Goal: Find specific page/section: Find specific page/section

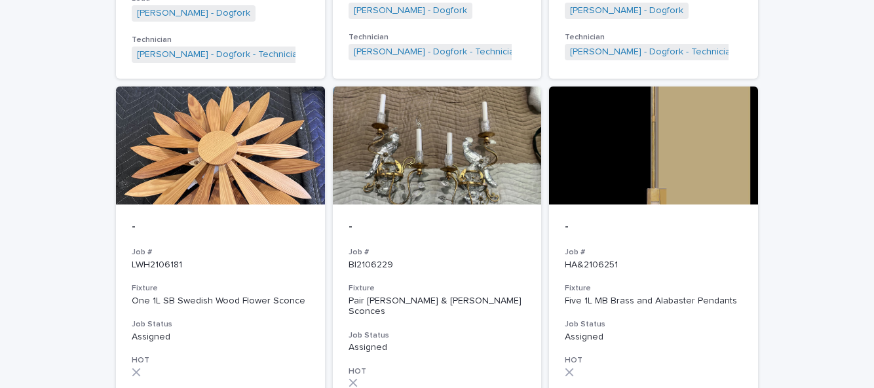
scroll to position [910, 0]
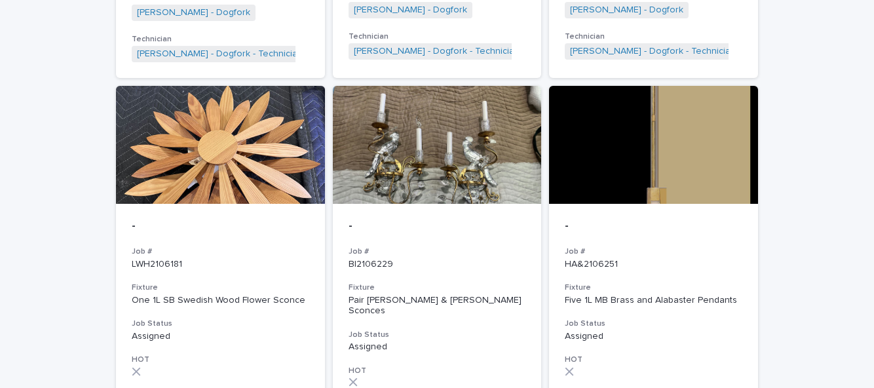
click at [453, 260] on div "- Job # BI2106229 Fixture Pair [PERSON_NAME] & [PERSON_NAME] Job Status Assigne…" at bounding box center [437, 345] width 209 height 282
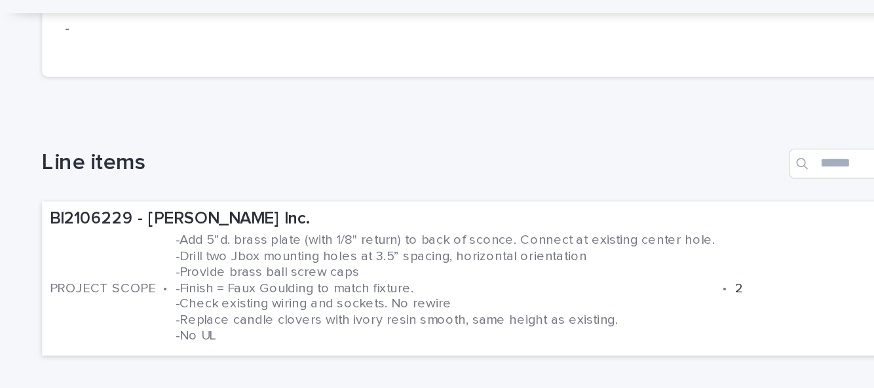
scroll to position [350, 0]
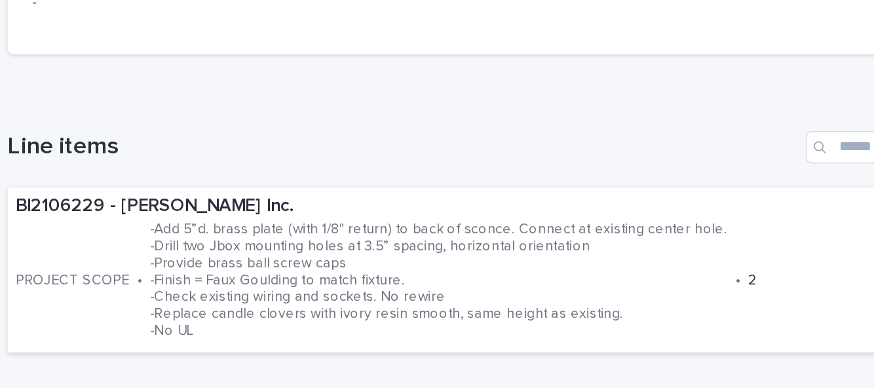
click at [362, 181] on p "-Add 5”d. brass plate (with 1/8" return) to back of sconce. Connect at existing…" at bounding box center [395, 219] width 374 height 77
